Goal: Transaction & Acquisition: Obtain resource

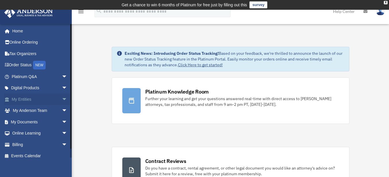
click at [29, 96] on link "My Entities arrow_drop_down" at bounding box center [40, 99] width 72 height 11
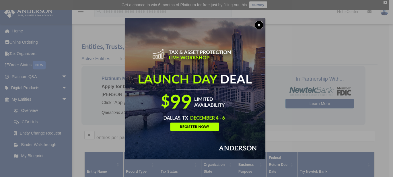
click at [260, 25] on button "x" at bounding box center [259, 25] width 9 height 9
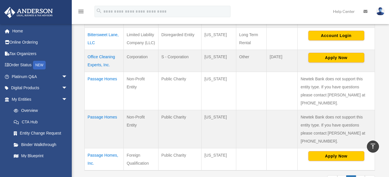
scroll to position [144, 0]
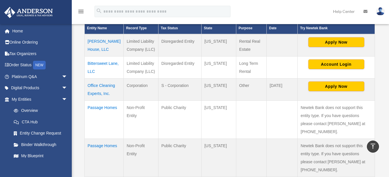
click at [98, 41] on td "[PERSON_NAME] House, LLC" at bounding box center [104, 45] width 39 height 22
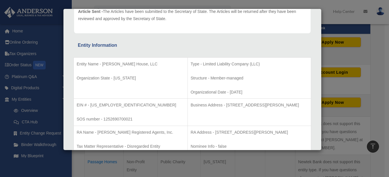
scroll to position [20, 0]
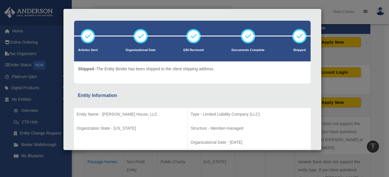
click at [106, 159] on div "Details × Articles Sent Organizational Date" at bounding box center [194, 88] width 389 height 177
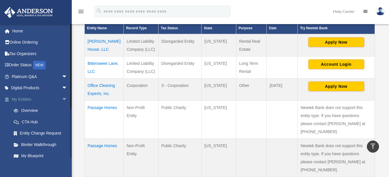
click at [26, 99] on link "My Entities arrow_drop_down" at bounding box center [40, 99] width 72 height 11
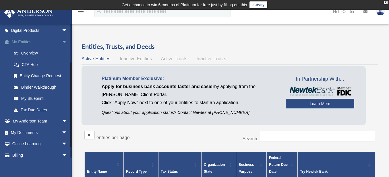
scroll to position [73, 0]
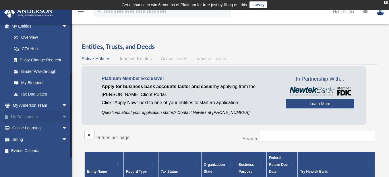
click at [33, 115] on link "My Documents arrow_drop_down" at bounding box center [40, 116] width 72 height 11
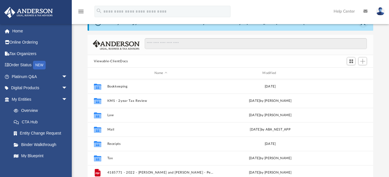
scroll to position [57, 0]
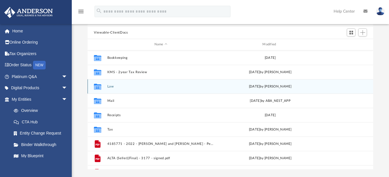
click at [110, 87] on button "Law" at bounding box center [160, 87] width 107 height 4
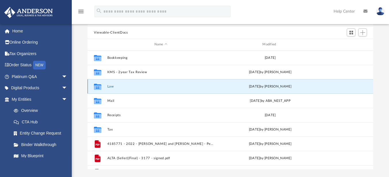
click at [110, 87] on button "Law" at bounding box center [160, 87] width 107 height 4
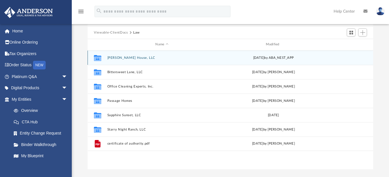
click at [119, 57] on button "[PERSON_NAME] House, LLC" at bounding box center [161, 58] width 109 height 4
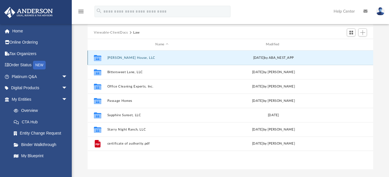
click at [119, 57] on button "[PERSON_NAME] House, LLC" at bounding box center [161, 58] width 109 height 4
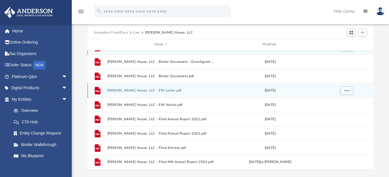
scroll to position [0, 0]
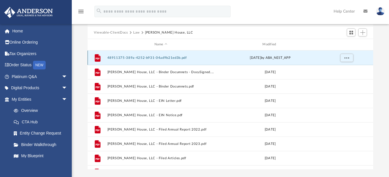
click at [149, 57] on button "48911375-389a-4252-b931-04ad9b21ed3b.pdf" at bounding box center [160, 58] width 107 height 4
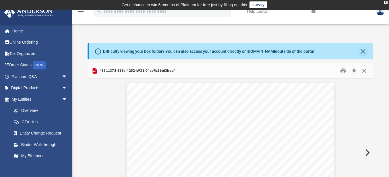
click at [364, 70] on button "Close" at bounding box center [364, 71] width 10 height 9
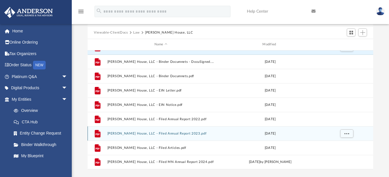
scroll to position [86, 0]
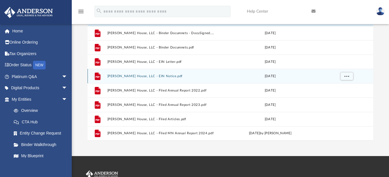
click at [150, 75] on button "Asbury House, LLC - EIN Notice.pdf" at bounding box center [160, 76] width 107 height 4
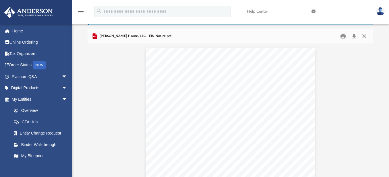
scroll to position [7, 0]
click at [366, 37] on button "Close" at bounding box center [364, 36] width 10 height 9
click at [366, 37] on input "Search files and folders" at bounding box center [256, 37] width 222 height 11
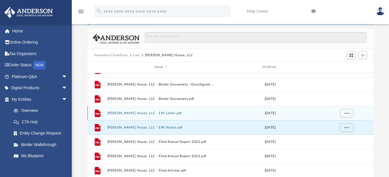
click at [146, 112] on button "Asbury House, LLC - EIN Letter.pdf" at bounding box center [160, 113] width 107 height 4
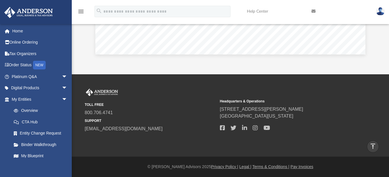
scroll to position [0, 0]
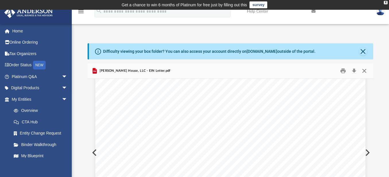
click at [364, 71] on button "Close" at bounding box center [364, 71] width 10 height 9
